Goal: Task Accomplishment & Management: Use online tool/utility

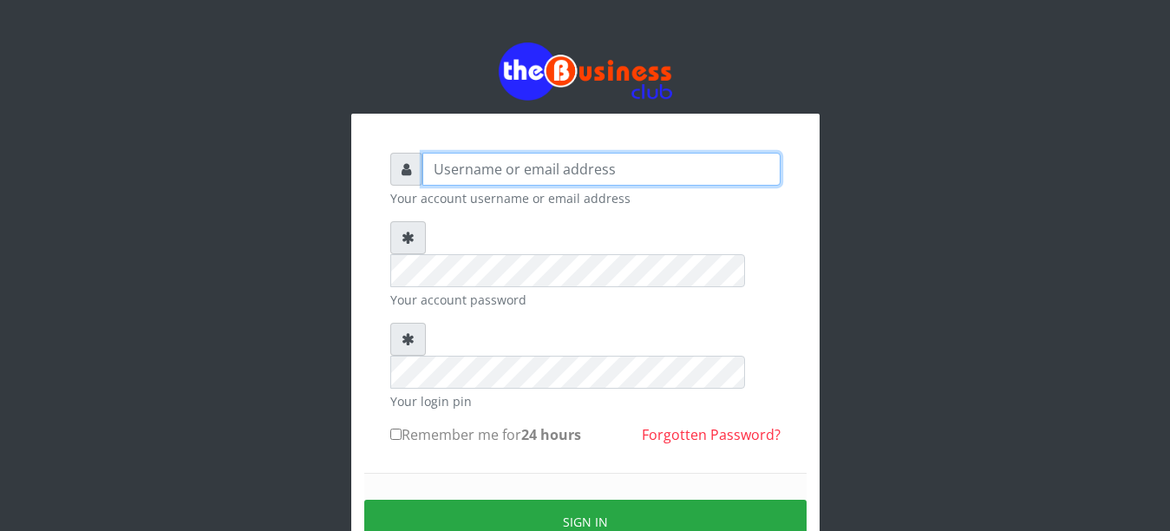
type input "YaronMarcuz"
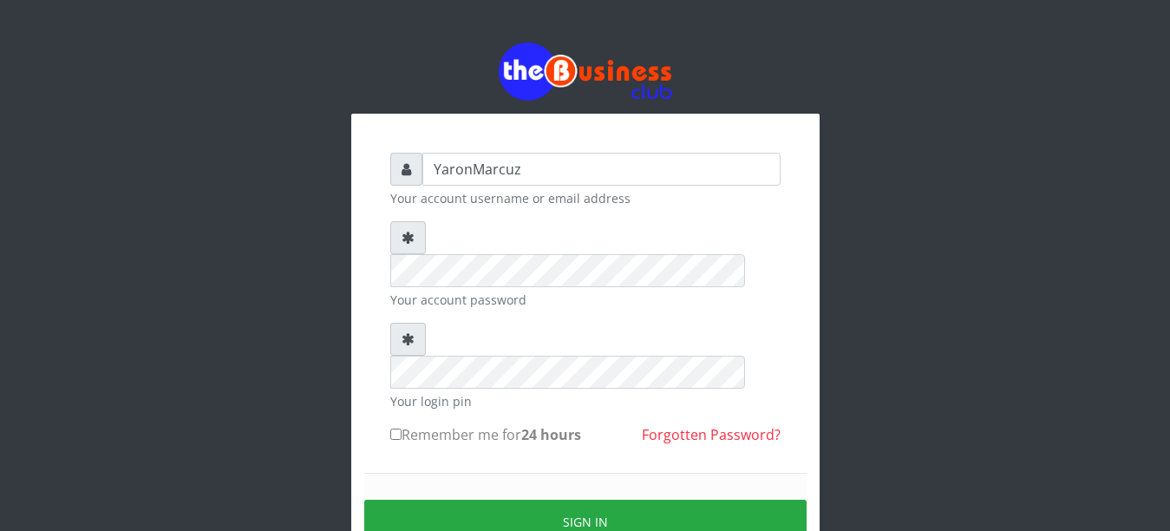
click at [396, 429] on input "Remember me for 24 hours" at bounding box center [395, 434] width 11 height 11
checkbox input "true"
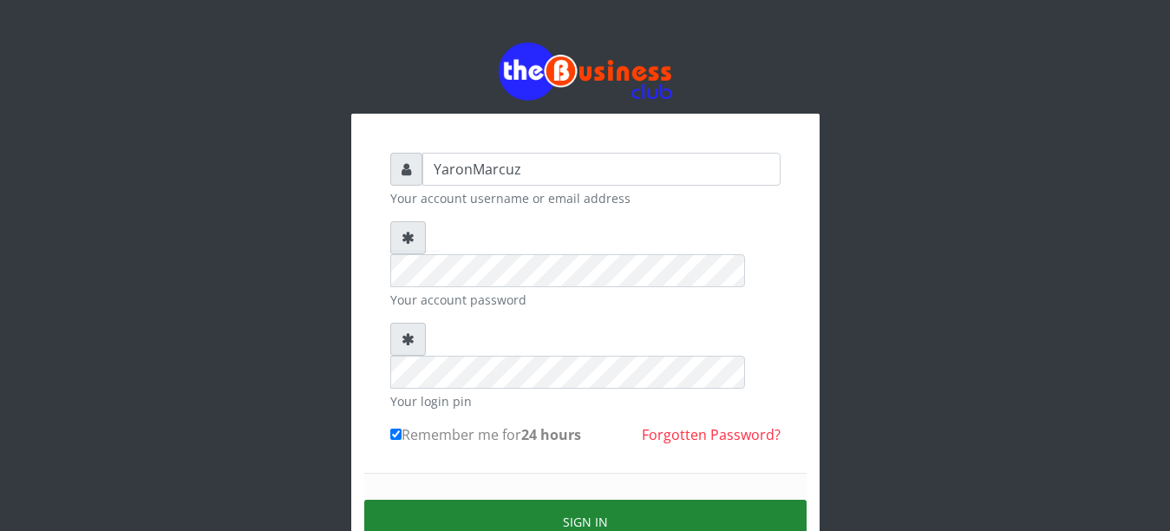
click at [500, 500] on button "Sign in" at bounding box center [585, 522] width 442 height 44
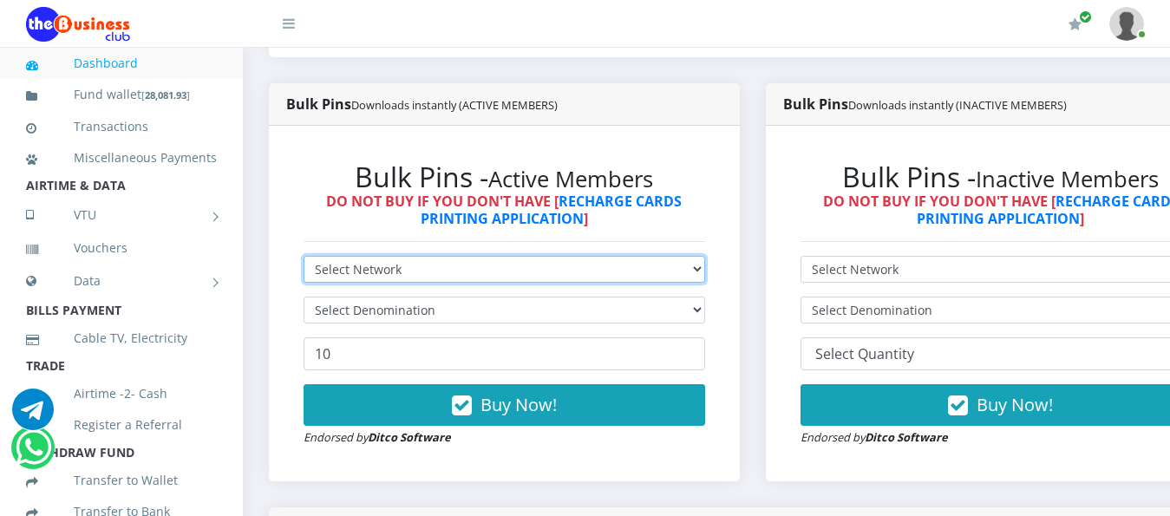
click at [687, 262] on select "Select Network MTN Globacom 9Mobile Airtel" at bounding box center [505, 269] width 402 height 27
select select "MTN"
click at [304, 256] on select "Select Network MTN Globacom 9Mobile Airtel" at bounding box center [505, 269] width 402 height 27
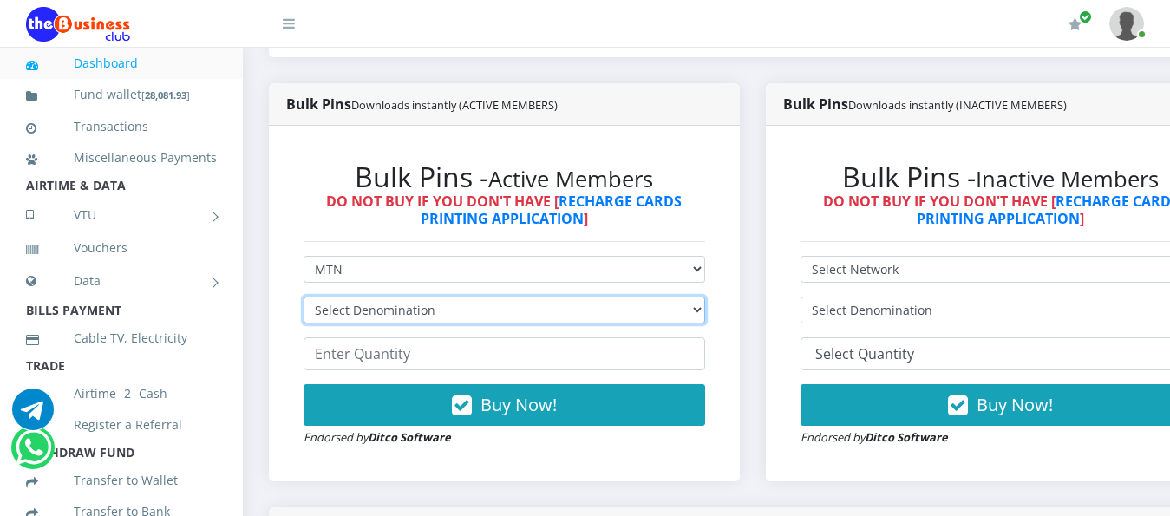
click at [695, 302] on select "Select Denomination MTN NGN100 - ₦96.99 MTN NGN200 - ₦193.98 MTN NGN400 - ₦387.…" at bounding box center [505, 310] width 402 height 27
select select "193.98-200"
click at [304, 297] on select "Select Denomination MTN NGN100 - ₦96.99 MTN NGN200 - ₦193.98 MTN NGN400 - ₦387.…" at bounding box center [505, 310] width 402 height 27
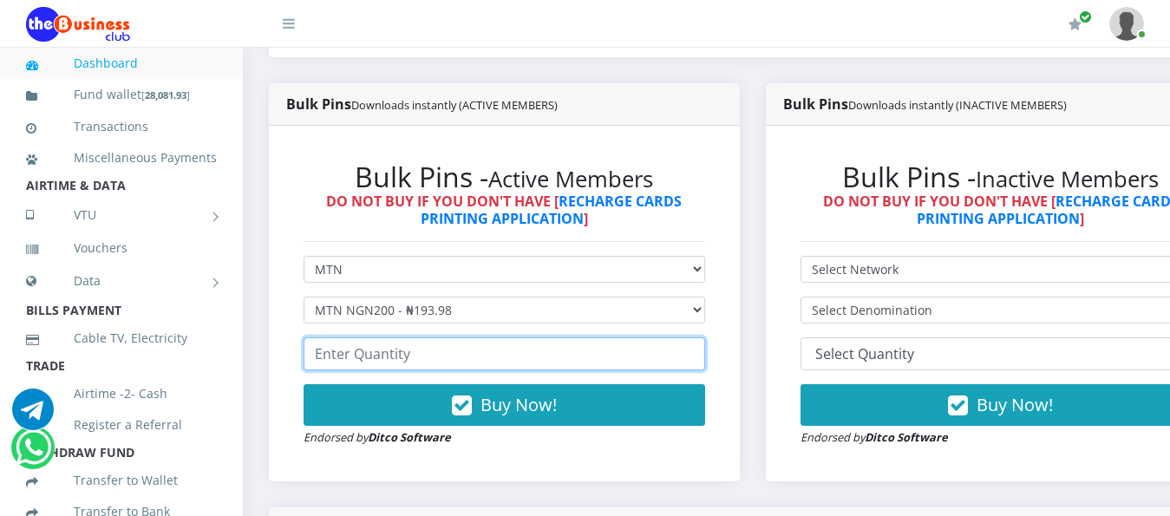
click at [401, 341] on input "number" at bounding box center [505, 353] width 402 height 33
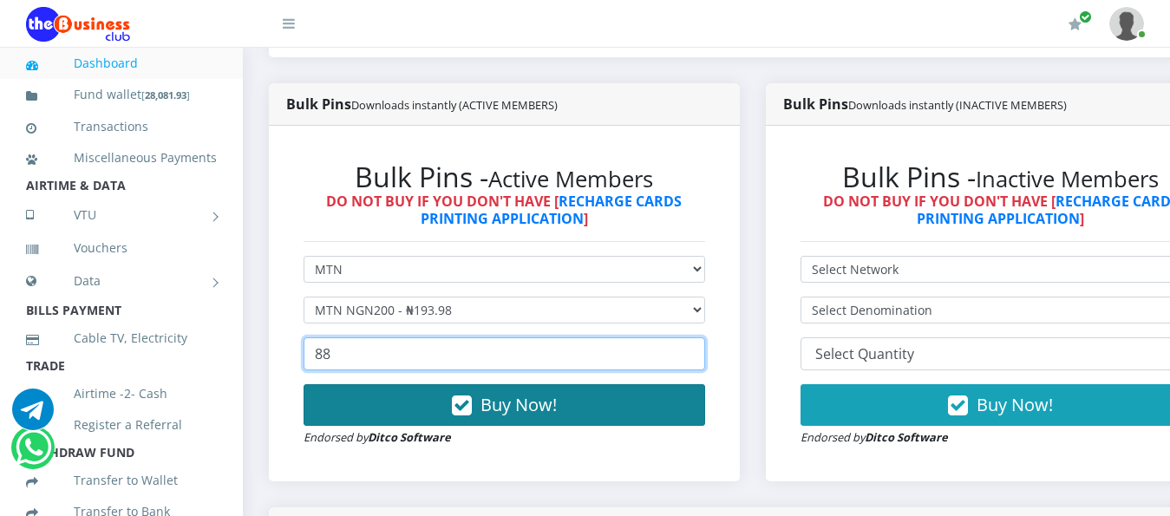
type input "88"
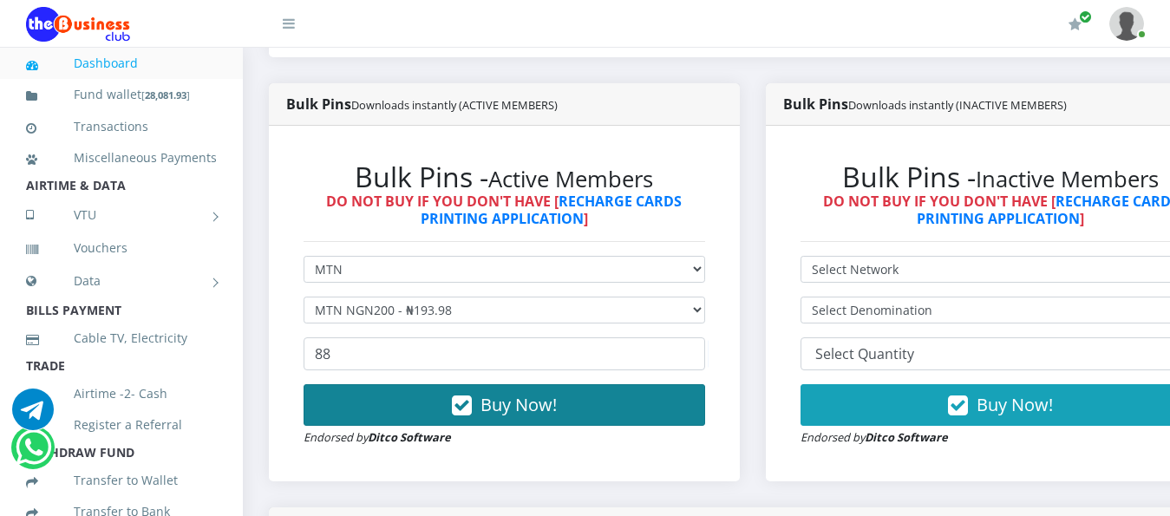
click at [462, 397] on icon "button" at bounding box center [462, 405] width 20 height 17
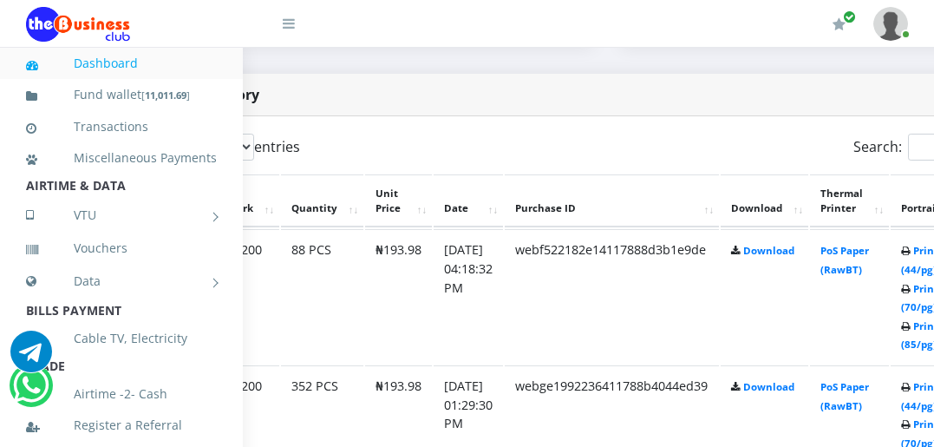
scroll to position [867, 200]
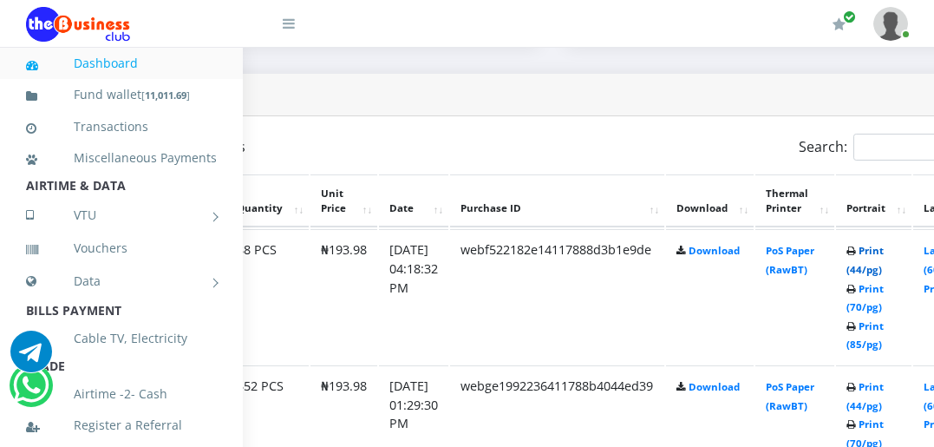
click at [884, 244] on link "Print (44/pg)" at bounding box center [865, 260] width 37 height 32
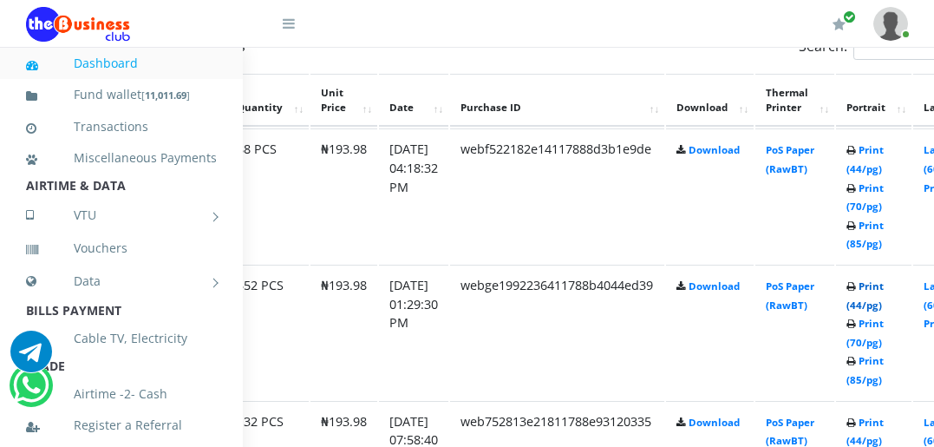
click at [884, 279] on link "Print (44/pg)" at bounding box center [865, 295] width 37 height 32
